Goal: Navigation & Orientation: Understand site structure

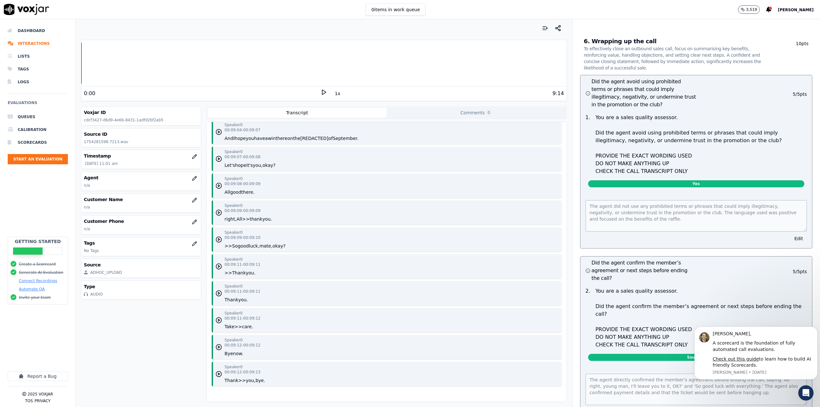
click at [748, 360] on link "Check out this guide" at bounding box center [736, 359] width 46 height 5
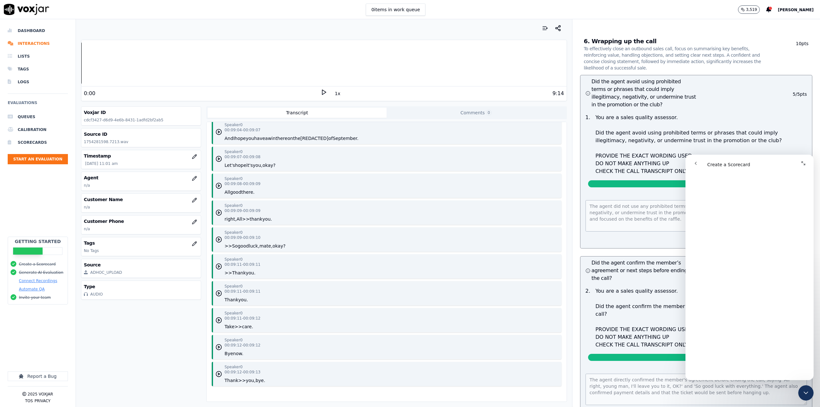
scroll to position [3524, 0]
click at [43, 42] on li "Interactions" at bounding box center [38, 43] width 60 height 13
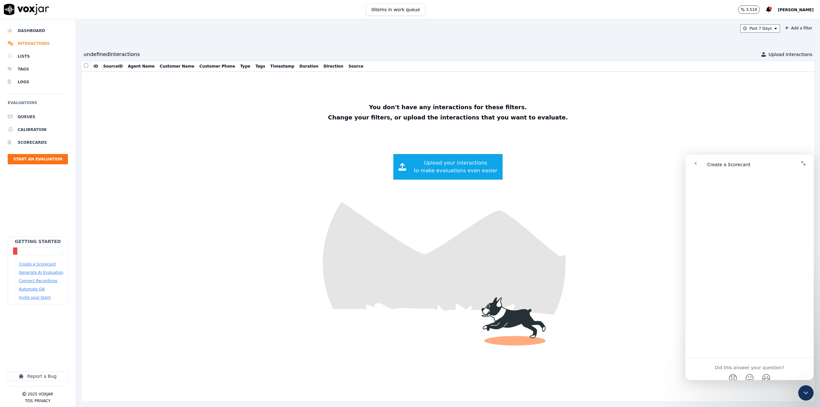
click at [35, 43] on li "Interactions" at bounding box center [38, 43] width 60 height 13
click at [24, 10] on img at bounding box center [26, 9] width 45 height 11
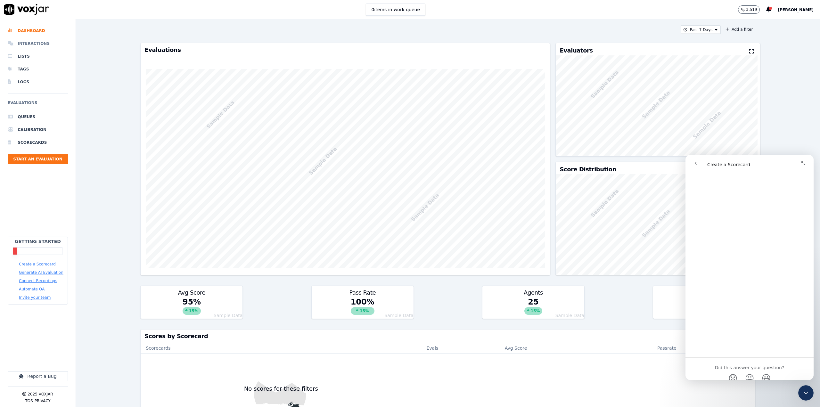
click at [36, 43] on li "Interactions" at bounding box center [38, 43] width 60 height 13
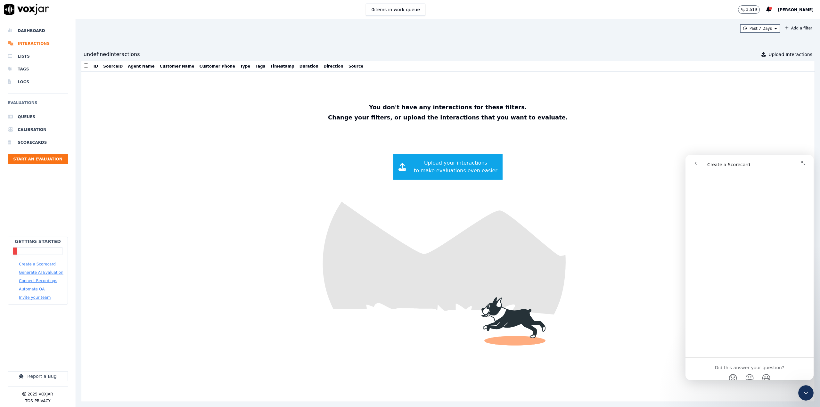
click at [803, 397] on icon "Close Intercom Messenger" at bounding box center [806, 393] width 8 height 8
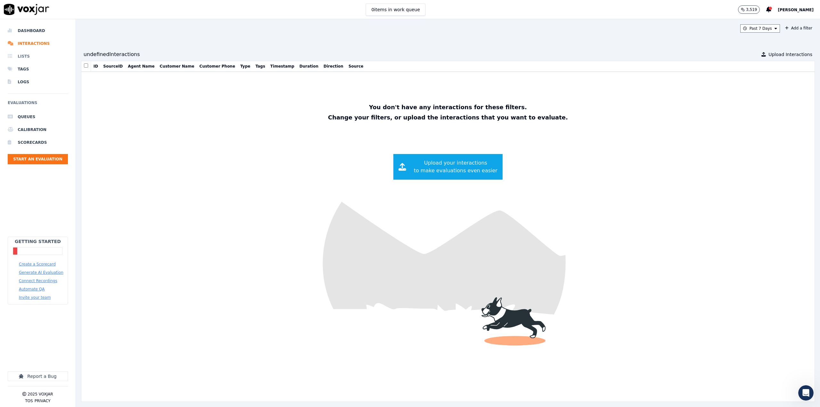
click at [29, 56] on li "Lists" at bounding box center [38, 56] width 60 height 13
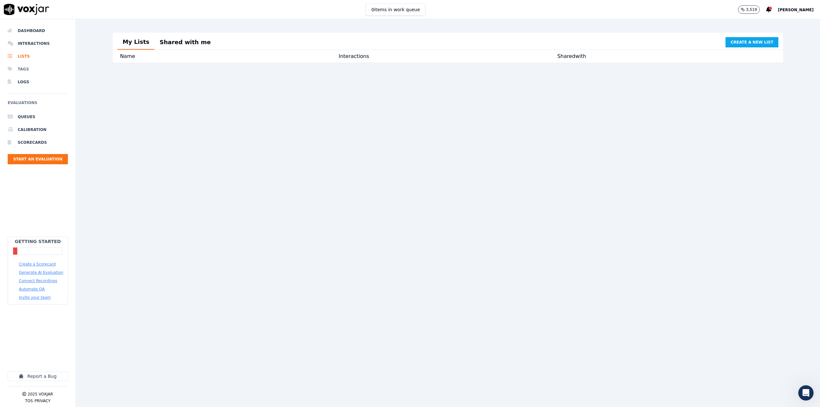
click at [29, 71] on li "Tags" at bounding box center [38, 69] width 60 height 13
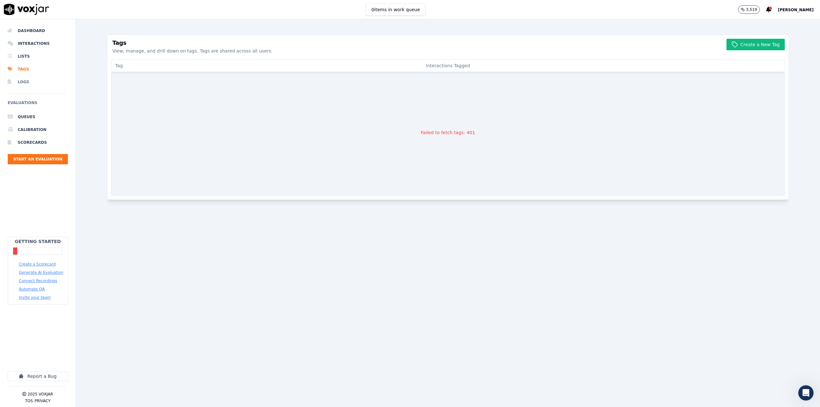
click at [28, 83] on li "Logs" at bounding box center [38, 82] width 60 height 13
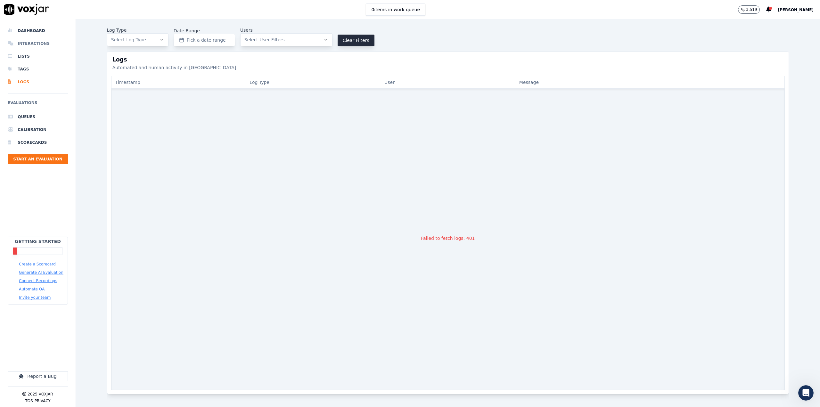
click at [33, 46] on li "Interactions" at bounding box center [38, 43] width 60 height 13
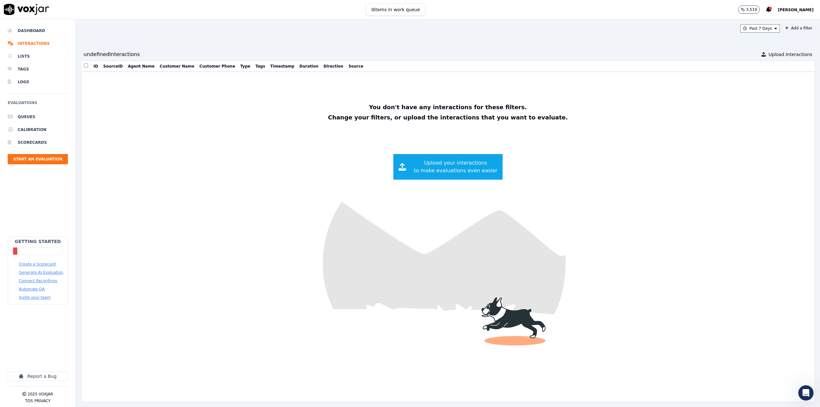
click at [31, 12] on img at bounding box center [26, 9] width 45 height 11
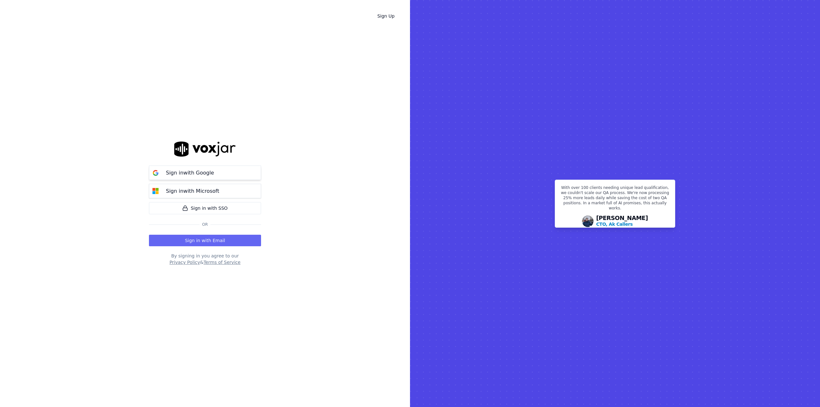
click at [205, 174] on p "Sign in with Google" at bounding box center [190, 173] width 48 height 8
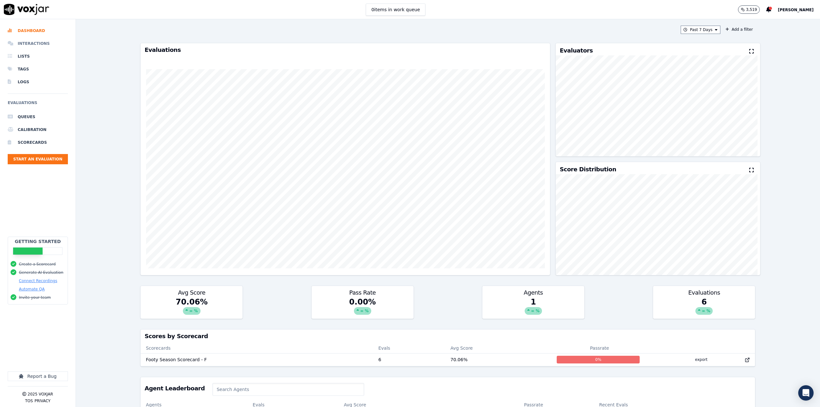
click at [39, 42] on li "Interactions" at bounding box center [38, 43] width 60 height 13
